Goal: Task Accomplishment & Management: Manage account settings

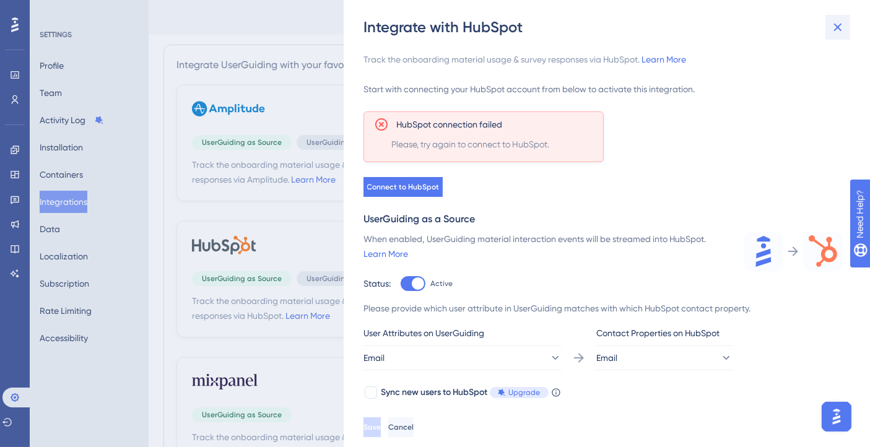
click at [835, 29] on icon at bounding box center [838, 28] width 8 height 8
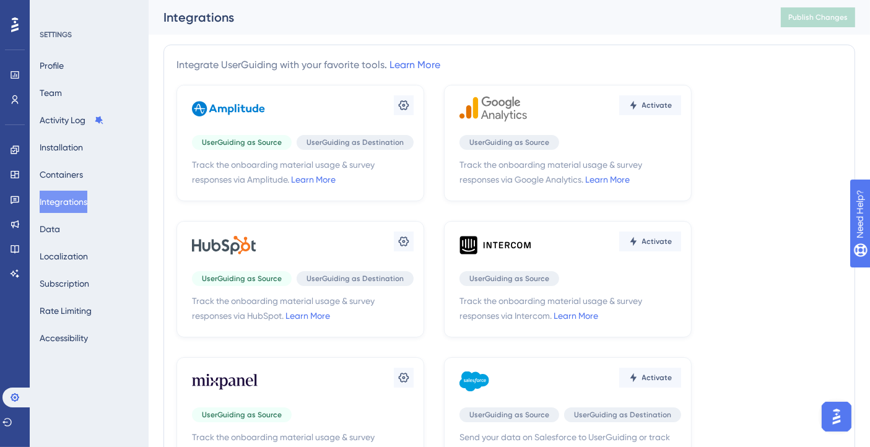
click at [16, 27] on icon at bounding box center [14, 25] width 7 height 16
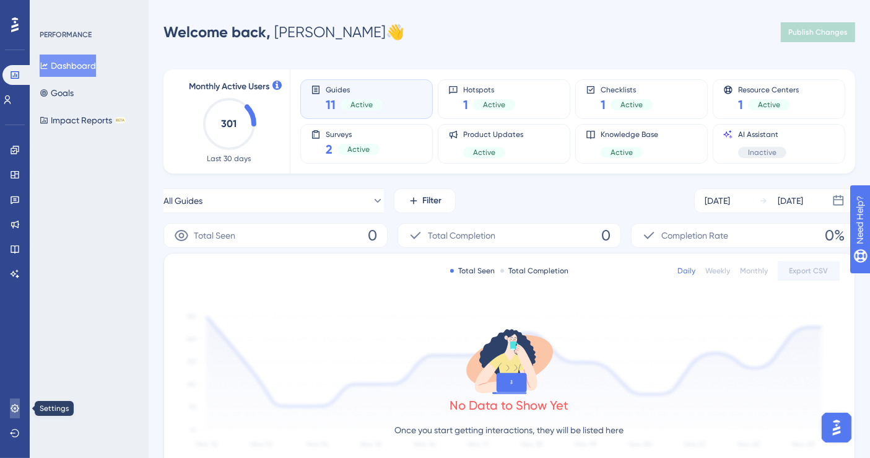
click at [14, 411] on icon at bounding box center [15, 408] width 8 height 8
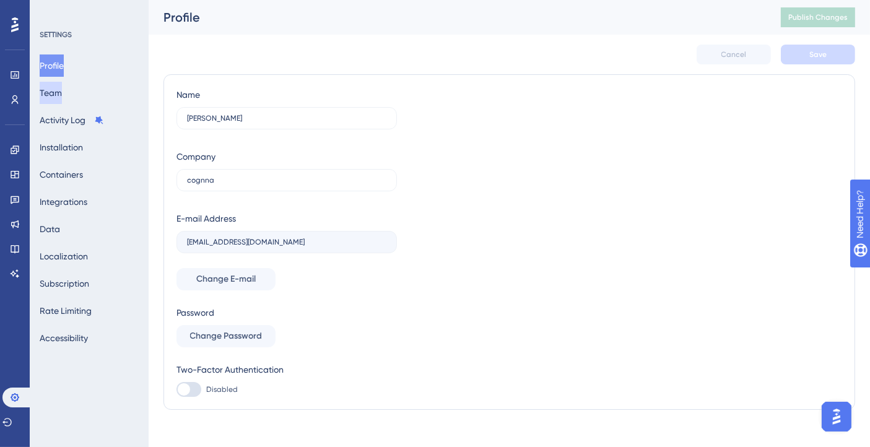
click at [62, 91] on button "Team" at bounding box center [51, 93] width 22 height 22
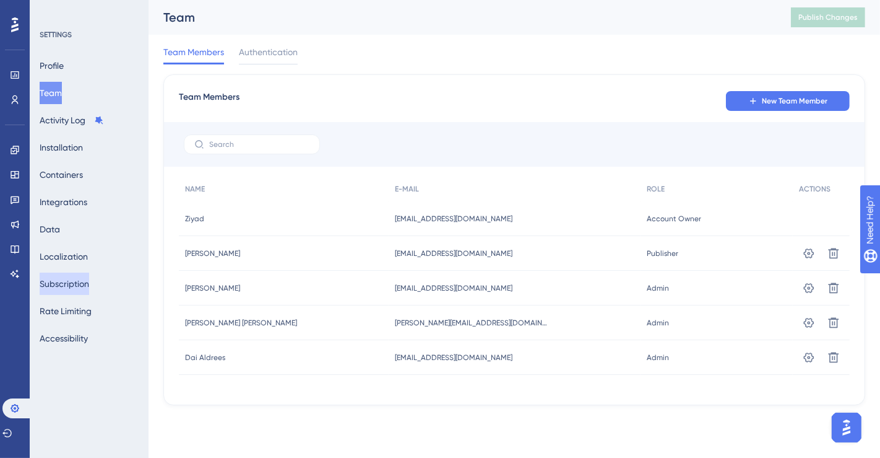
click at [77, 284] on button "Subscription" at bounding box center [65, 283] width 50 height 22
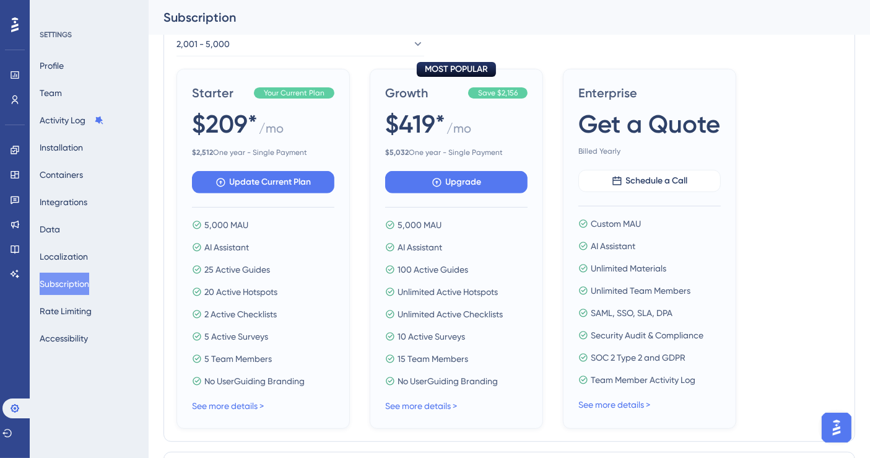
scroll to position [445, 0]
